Goal: Transaction & Acquisition: Purchase product/service

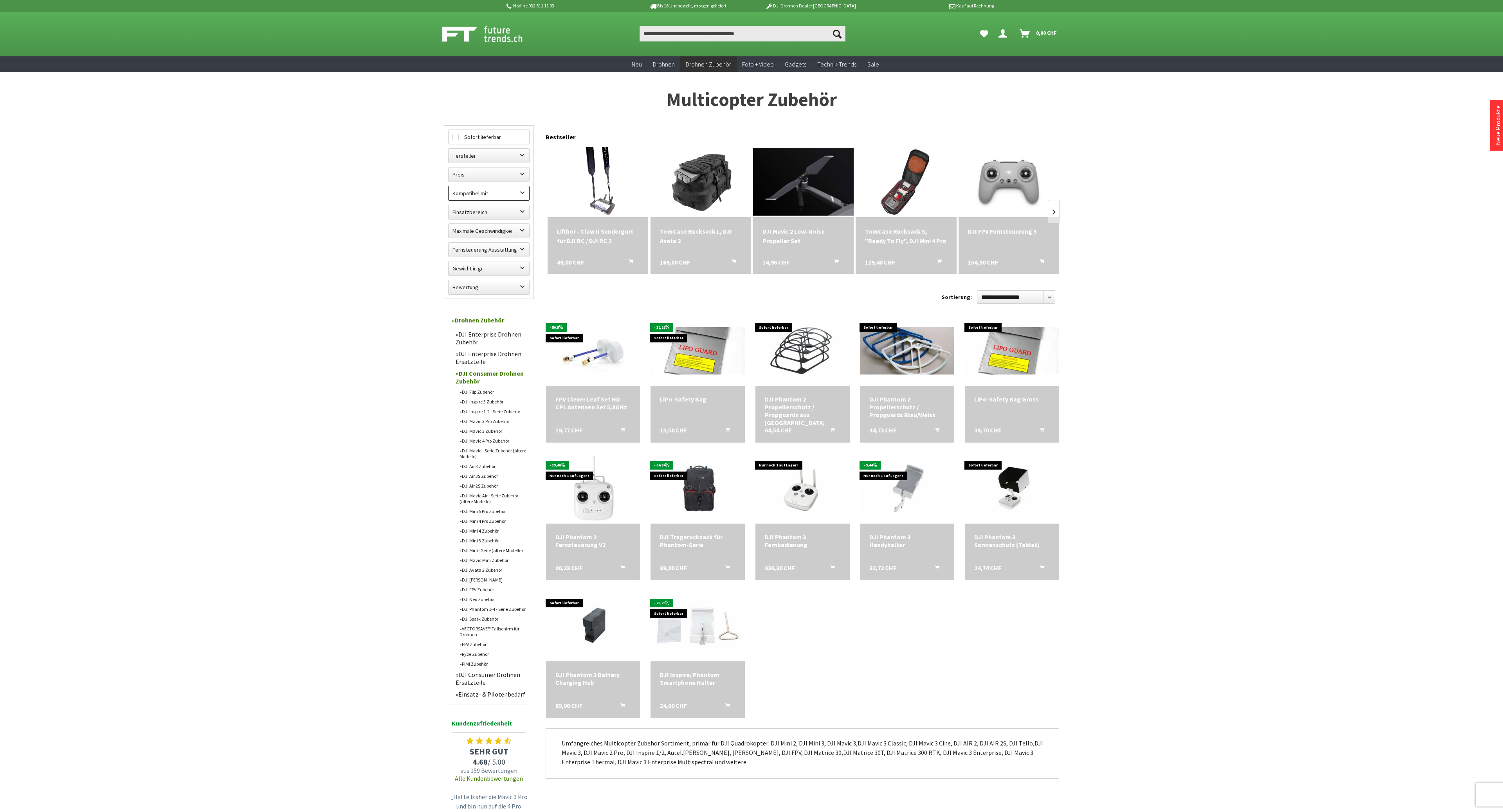
click at [518, 192] on label "Kompatibel mit" at bounding box center [489, 193] width 81 height 14
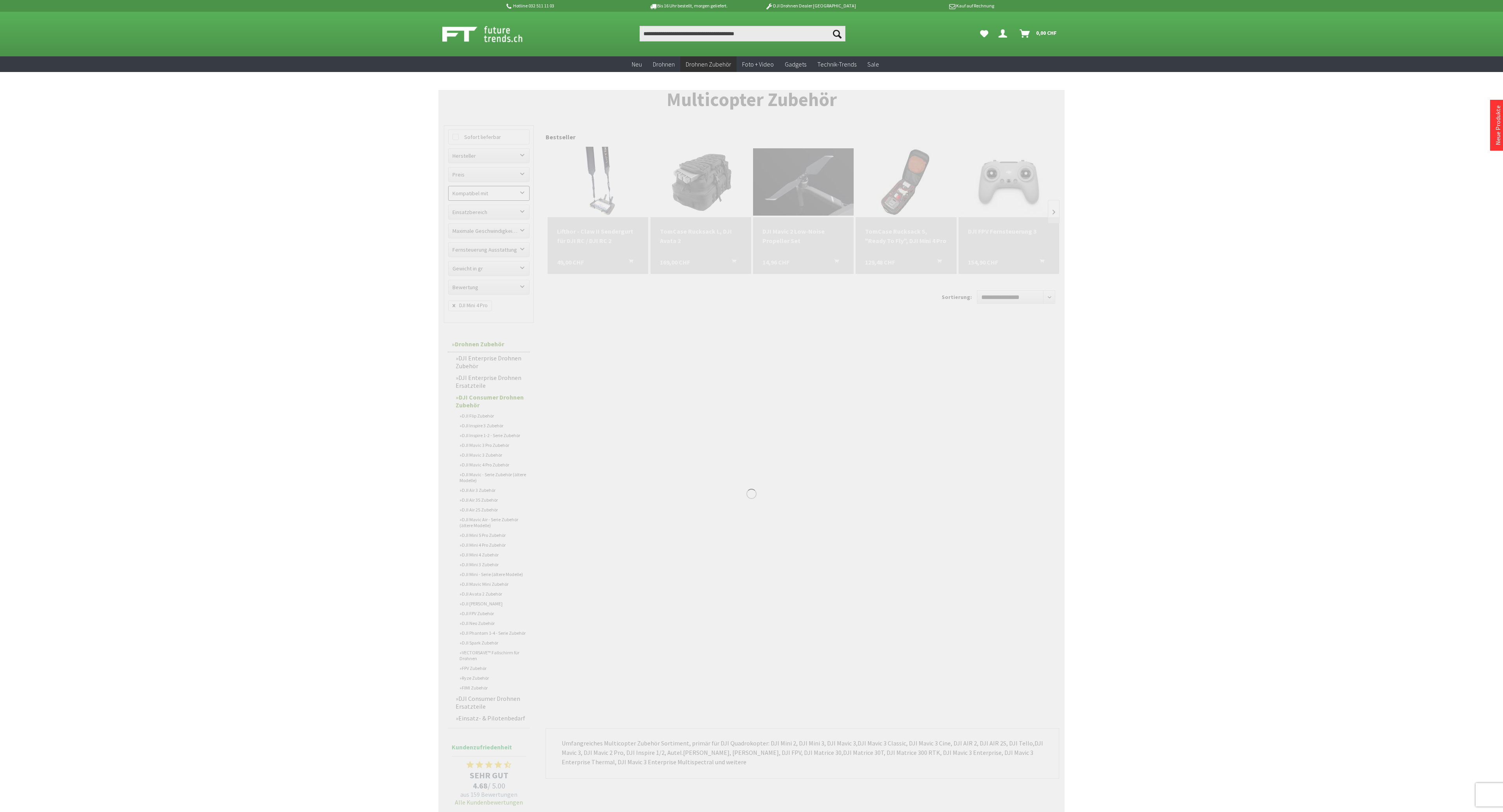
scroll to position [296, 0]
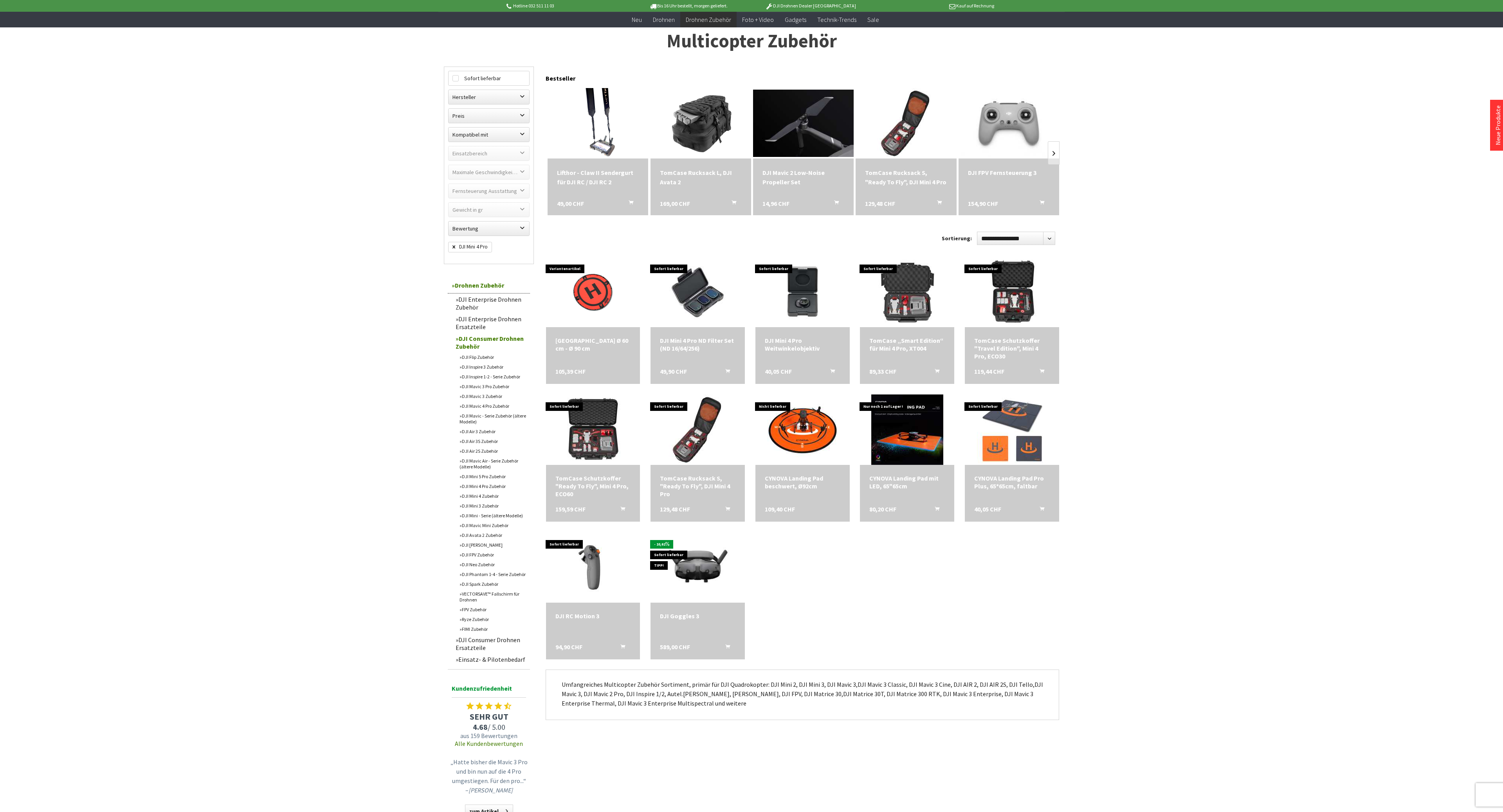
scroll to position [52, 0]
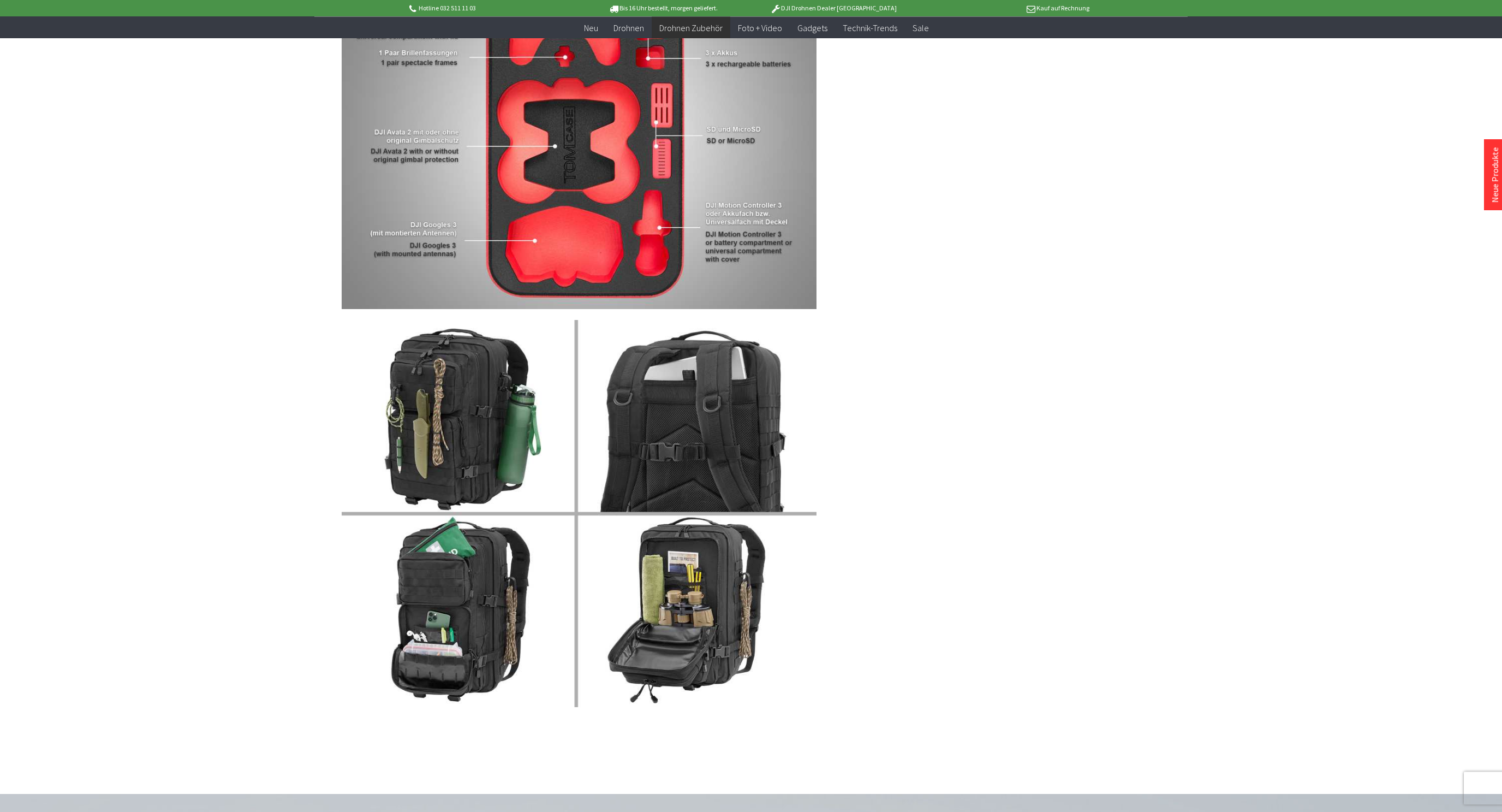
scroll to position [1019, 0]
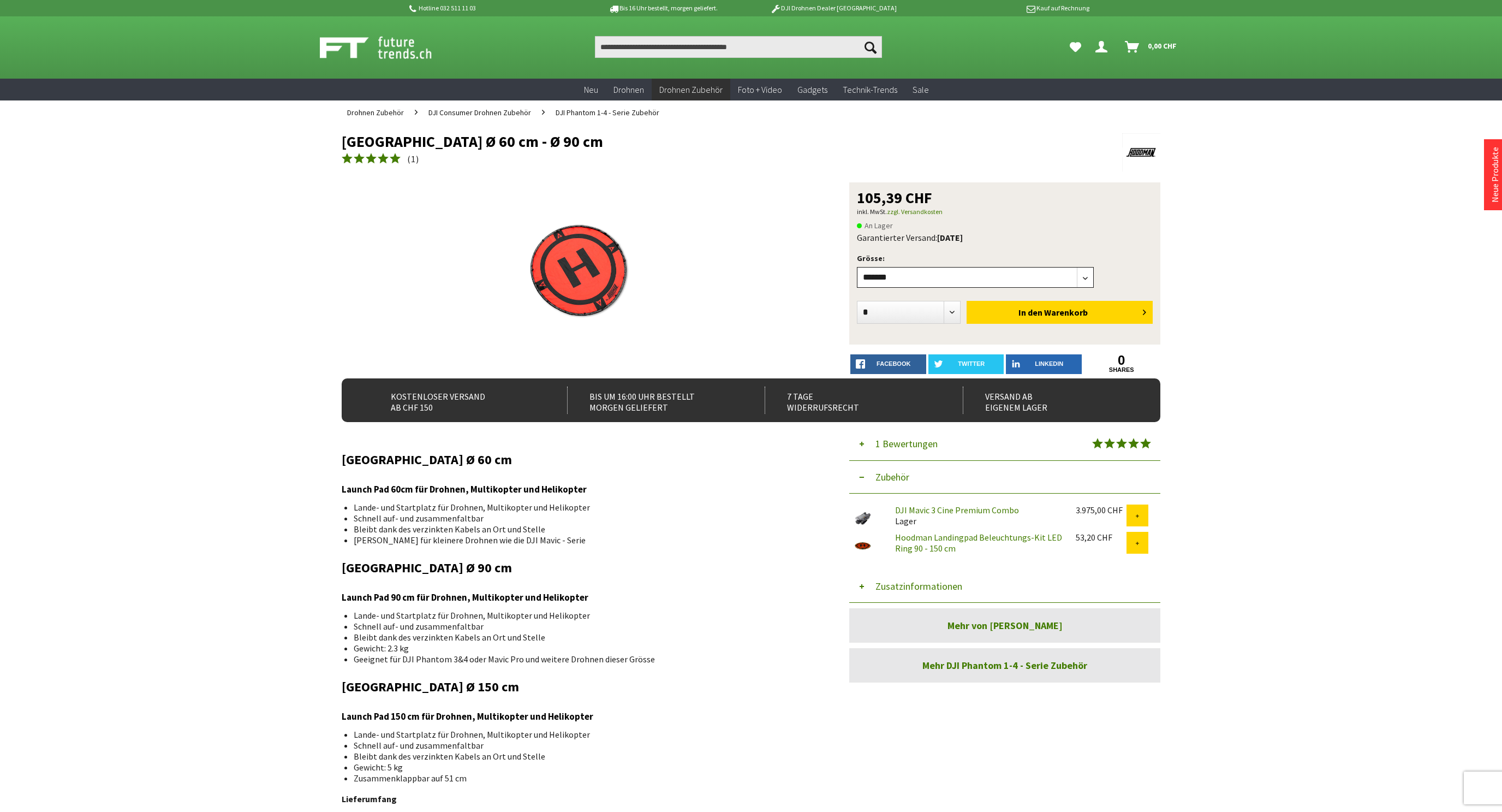
select select"] "***"
click option "*******" at bounding box center [0, 0] width 0 height 0
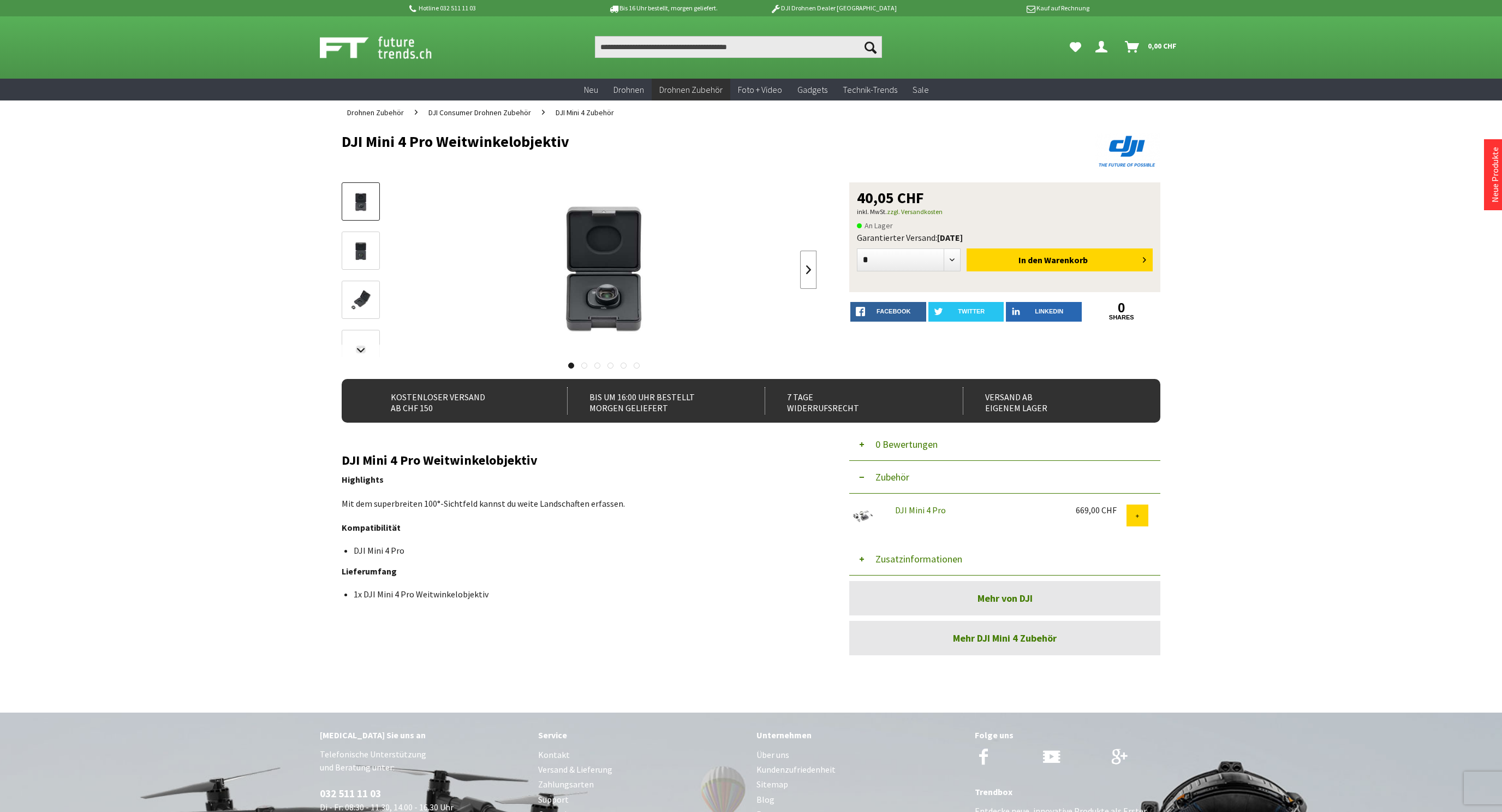
click at [801, 264] on link at bounding box center [808, 269] width 16 height 38
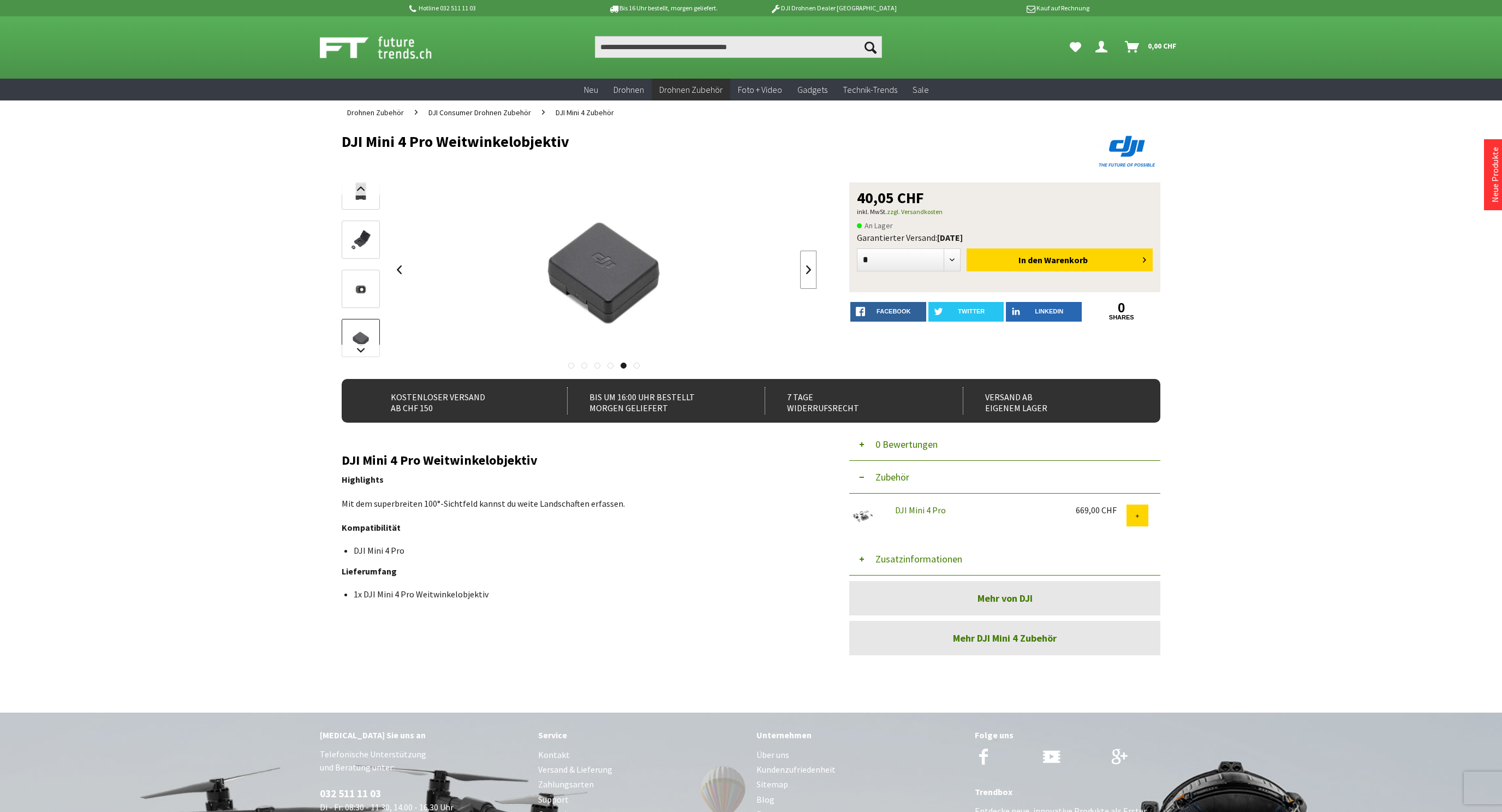
click at [801, 264] on link at bounding box center [808, 269] width 16 height 38
click at [801, 264] on div at bounding box center [604, 269] width 426 height 175
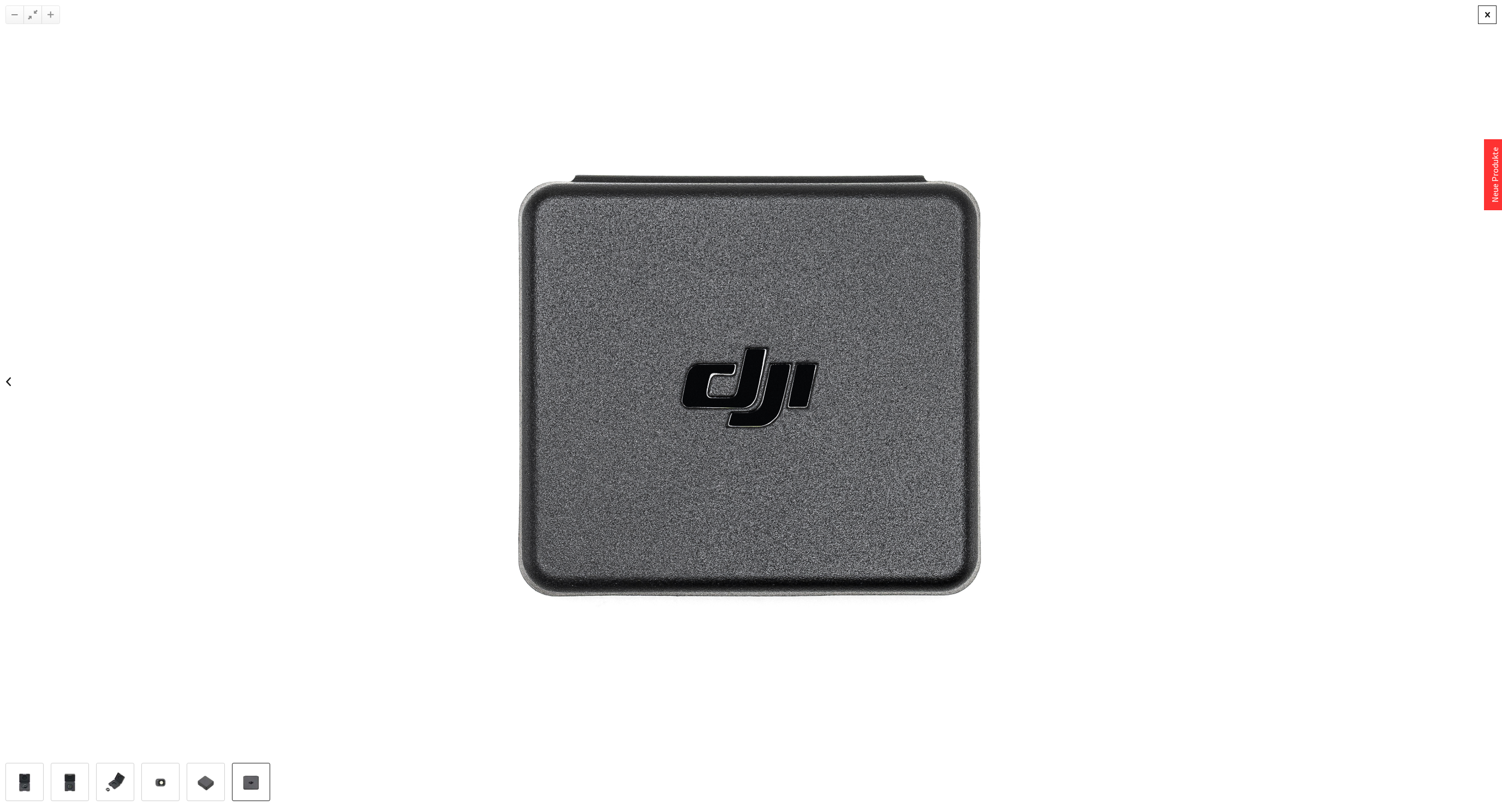
click at [1483, 11] on div at bounding box center [1487, 15] width 19 height 19
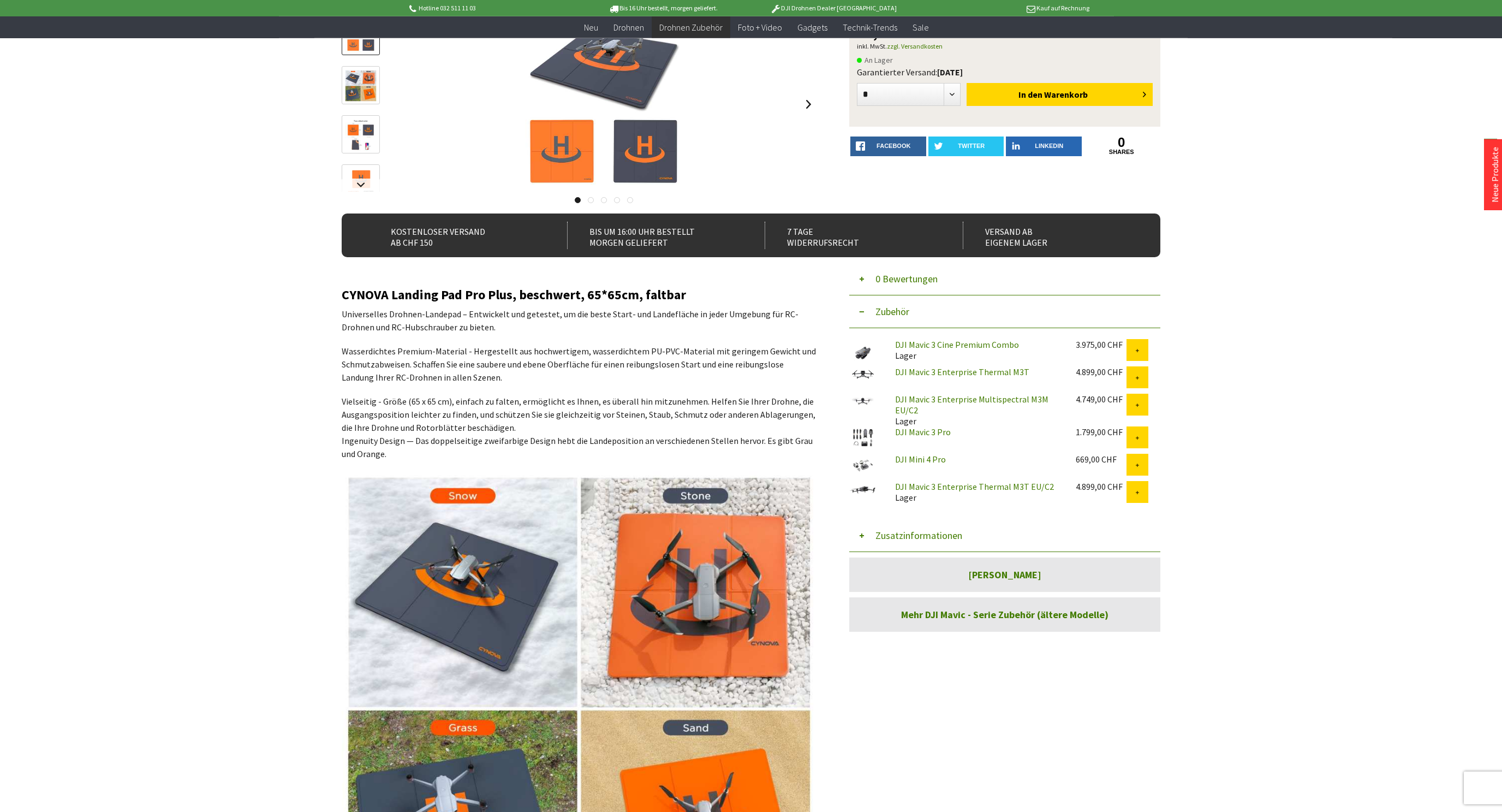
scroll to position [145, 0]
